Goal: Navigation & Orientation: Find specific page/section

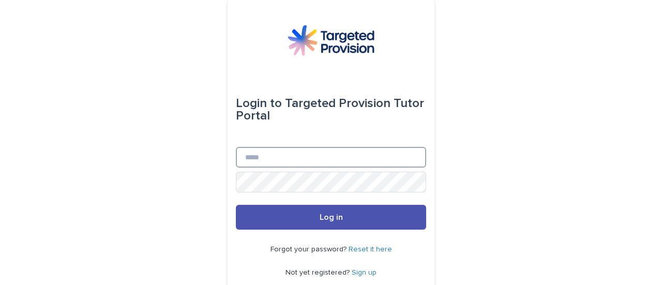
click at [254, 157] on input "Email" at bounding box center [331, 157] width 190 height 21
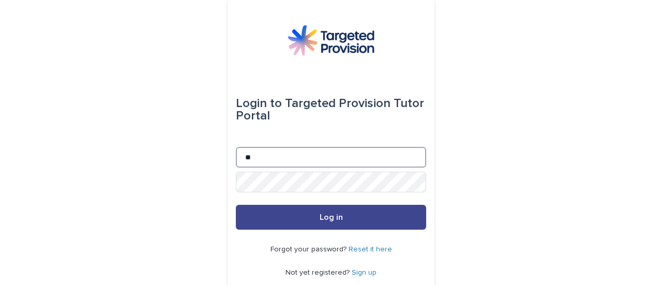
type input "**********"
click at [325, 216] on span "Log in" at bounding box center [330, 217] width 23 height 8
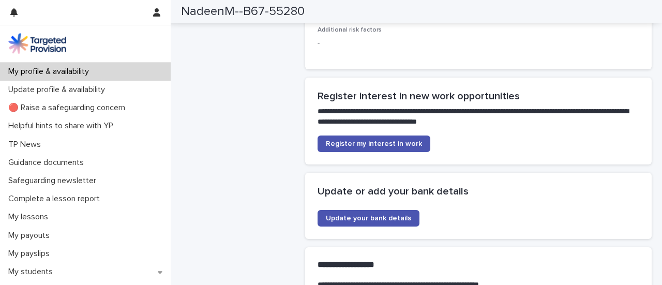
scroll to position [2086, 0]
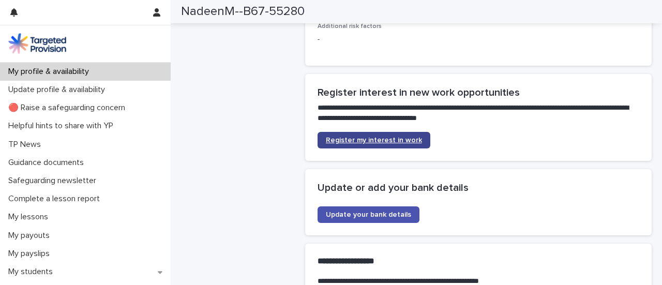
click at [394, 140] on link "Register my interest in work" at bounding box center [373, 140] width 113 height 17
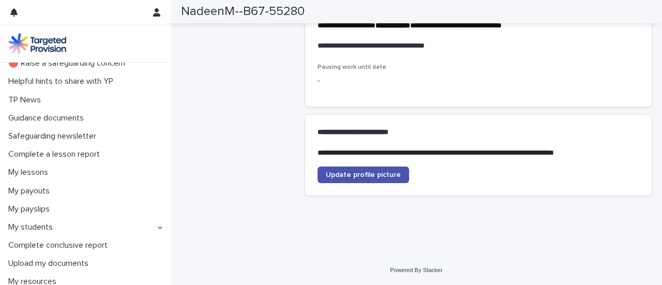
scroll to position [45, 0]
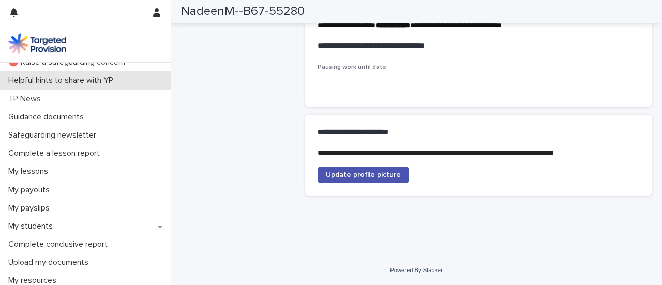
click at [68, 76] on p "Helpful hints to share with YP" at bounding box center [62, 80] width 117 height 10
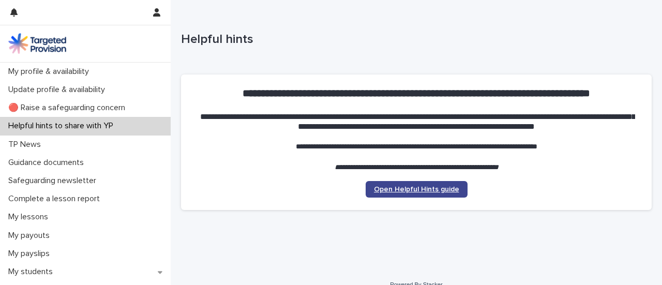
click at [405, 189] on span "Open Helpful Hints guide" at bounding box center [416, 189] width 85 height 7
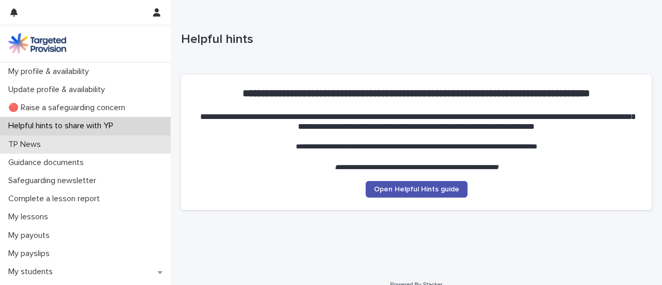
click at [35, 143] on p "TP News" at bounding box center [26, 145] width 45 height 10
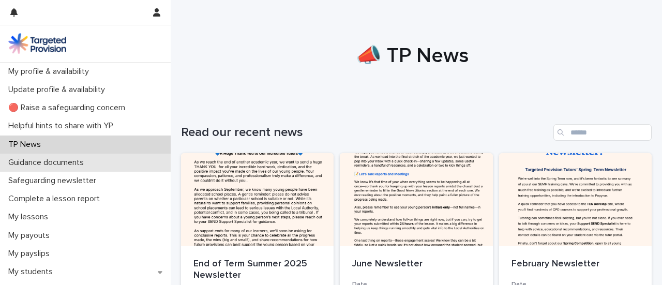
click at [68, 162] on p "Guidance documents" at bounding box center [48, 163] width 88 height 10
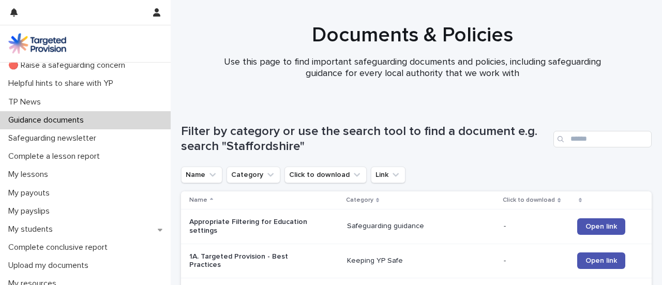
scroll to position [54, 0]
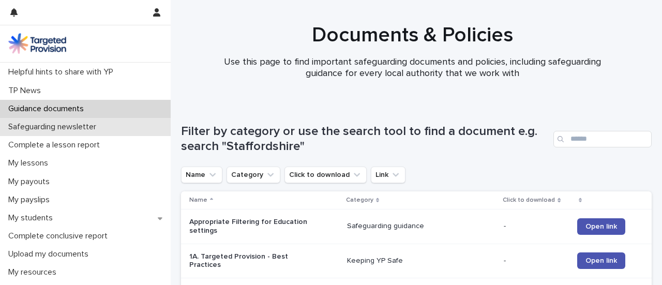
click at [82, 125] on p "Safeguarding newsletter" at bounding box center [54, 127] width 100 height 10
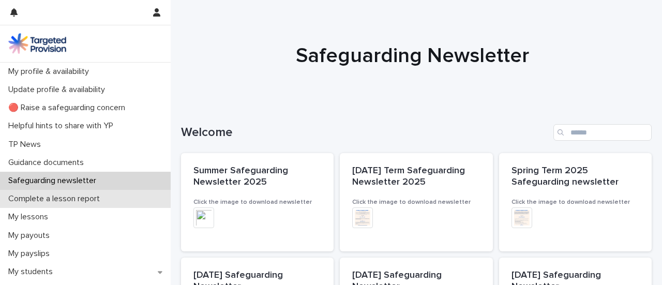
click at [81, 197] on p "Complete a lesson report" at bounding box center [56, 199] width 104 height 10
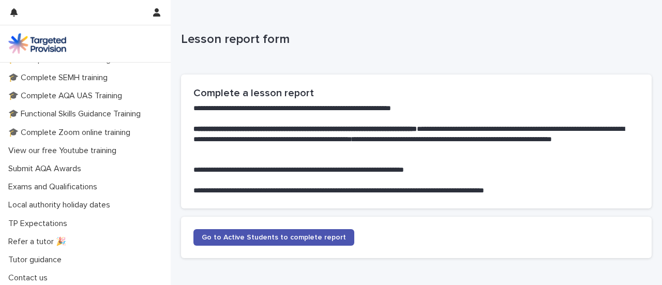
scroll to position [305, 0]
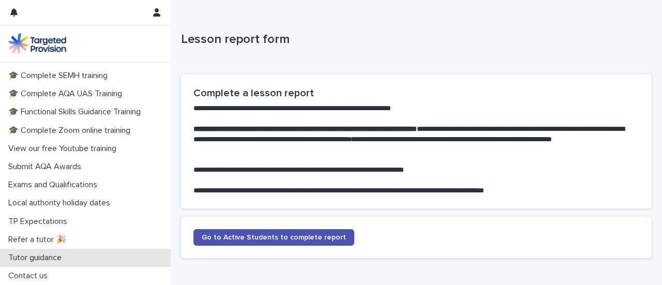
click at [58, 258] on p "Tutor guidance" at bounding box center [37, 258] width 66 height 10
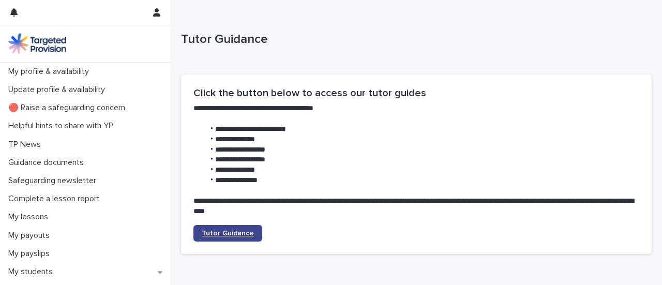
click at [226, 234] on span "Tutor Guidance" at bounding box center [228, 233] width 52 height 7
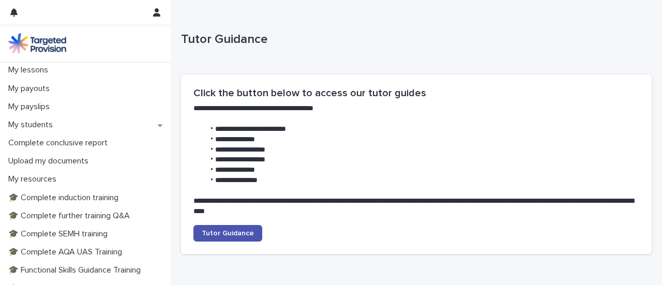
scroll to position [155, 0]
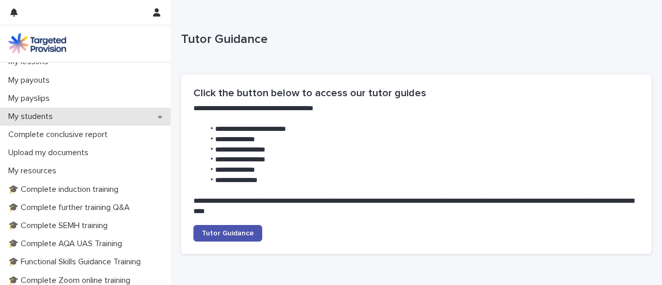
click at [56, 118] on p "My students" at bounding box center [32, 117] width 57 height 10
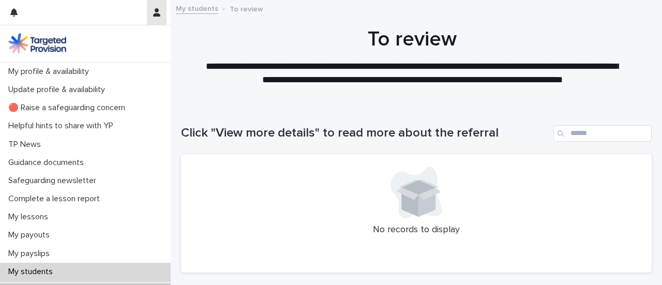
click at [154, 12] on icon "button" at bounding box center [156, 12] width 7 height 8
click at [113, 44] on p "Log Out" at bounding box center [126, 44] width 65 height 18
